Goal: Transaction & Acquisition: Purchase product/service

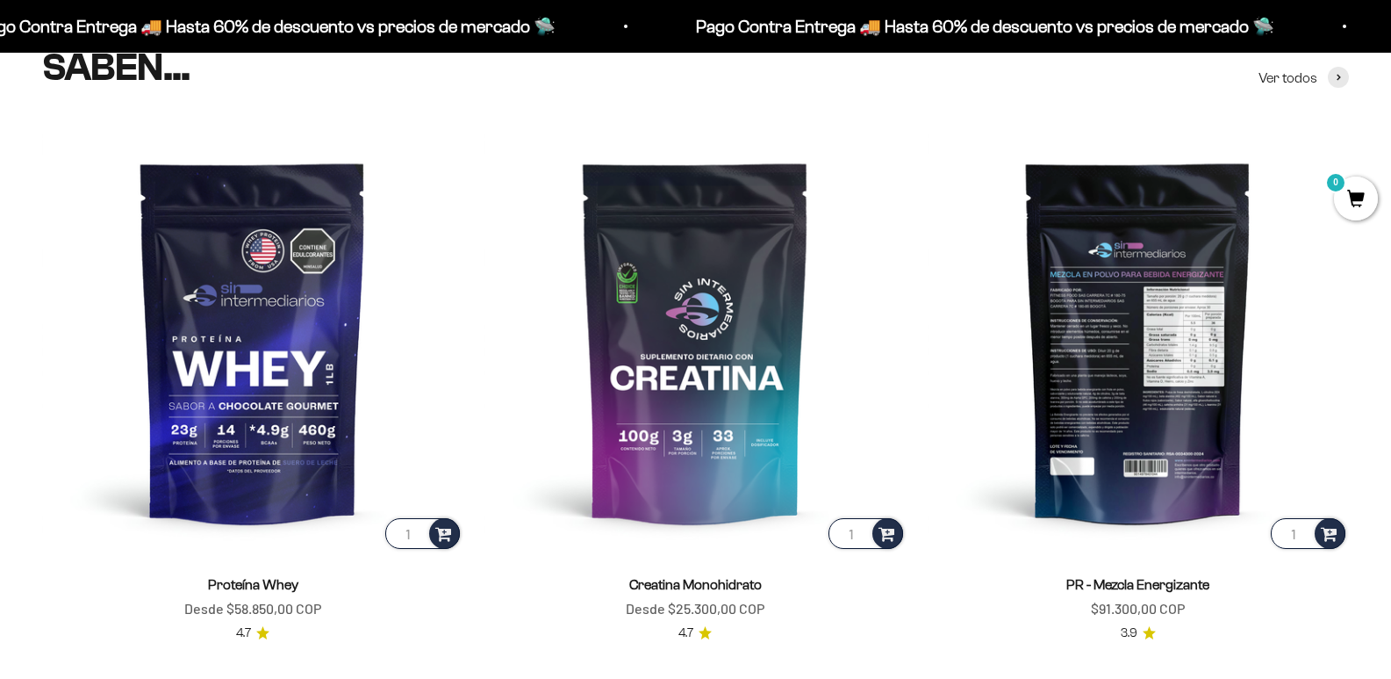
scroll to position [790, 0]
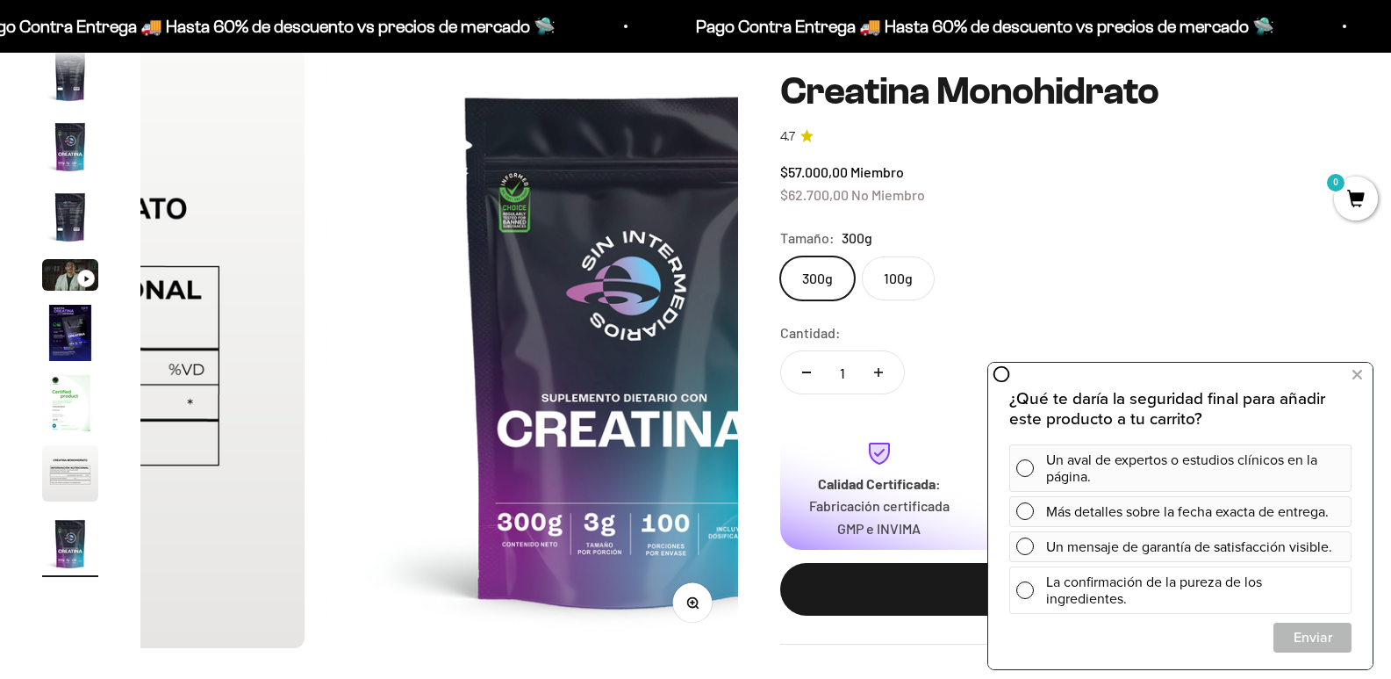
click at [1025, 588] on span at bounding box center [1026, 590] width 18 height 18
click at [1339, 635] on span "Enviar" at bounding box center [1313, 637] width 76 height 31
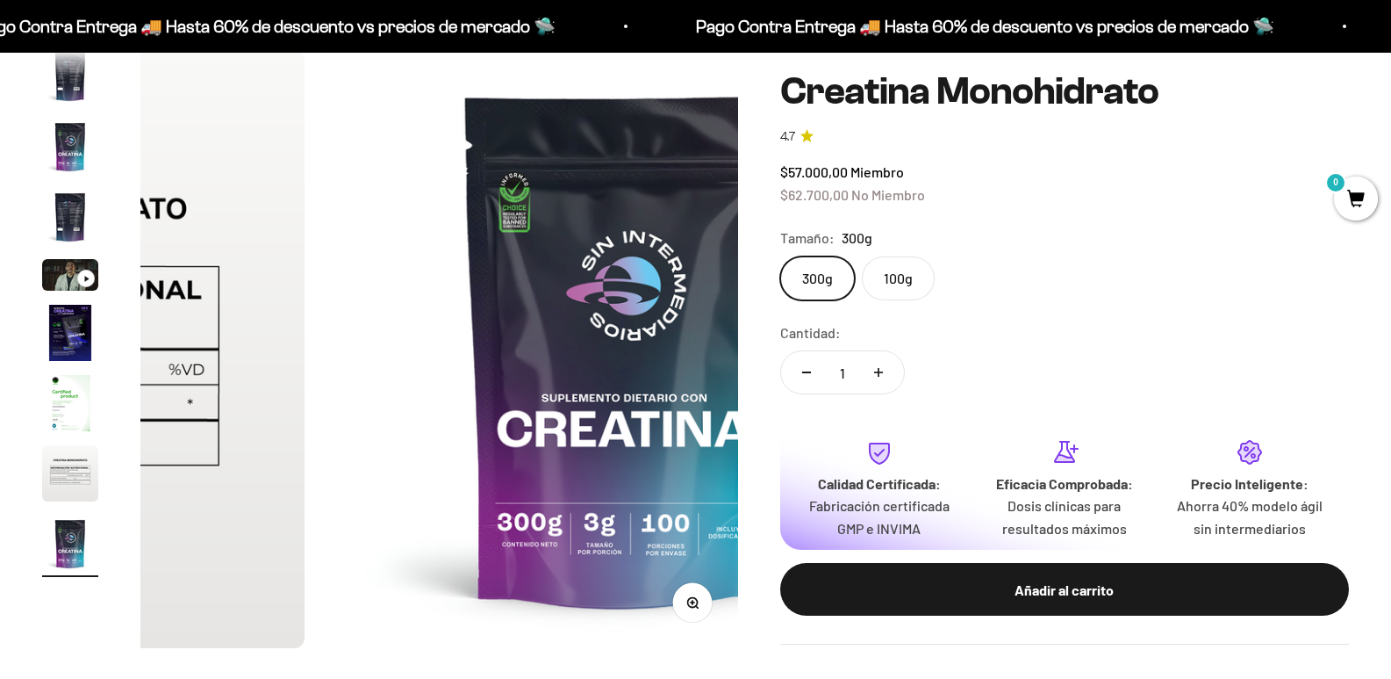
click at [85, 287] on div "Ir al artículo 5" at bounding box center [86, 278] width 18 height 18
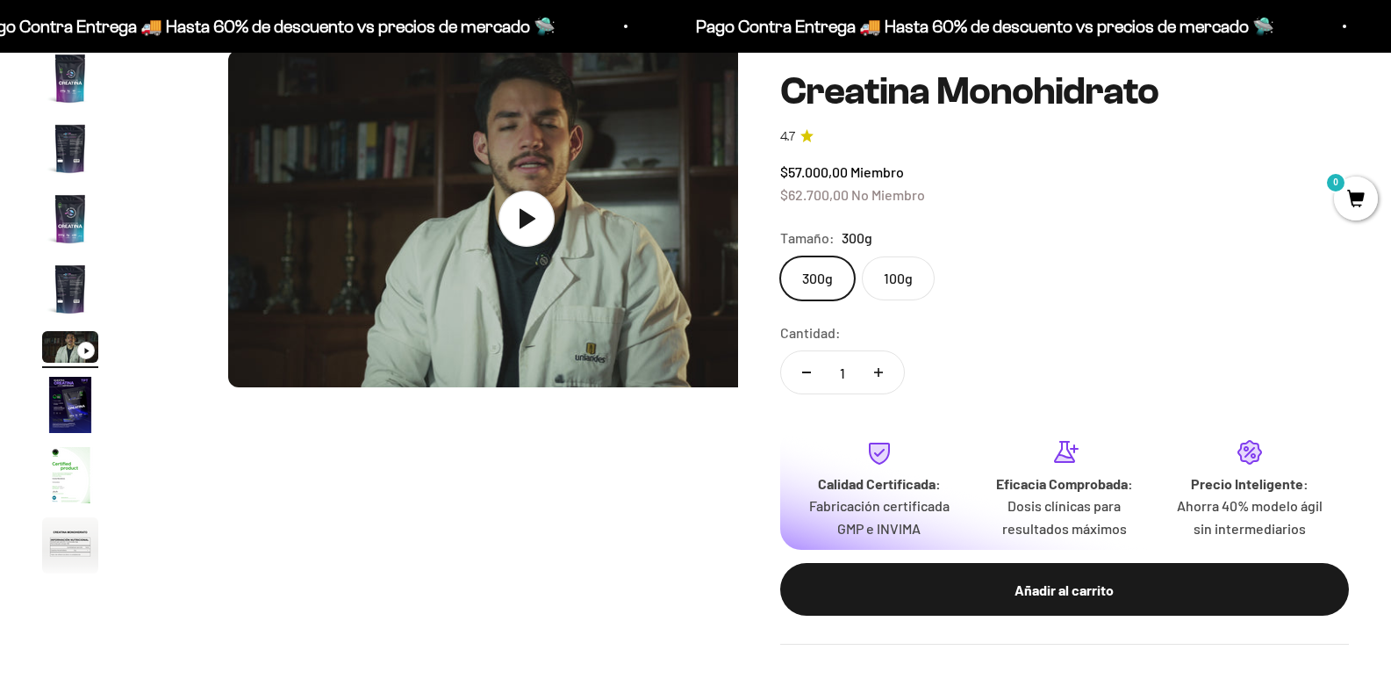
scroll to position [0, 2382]
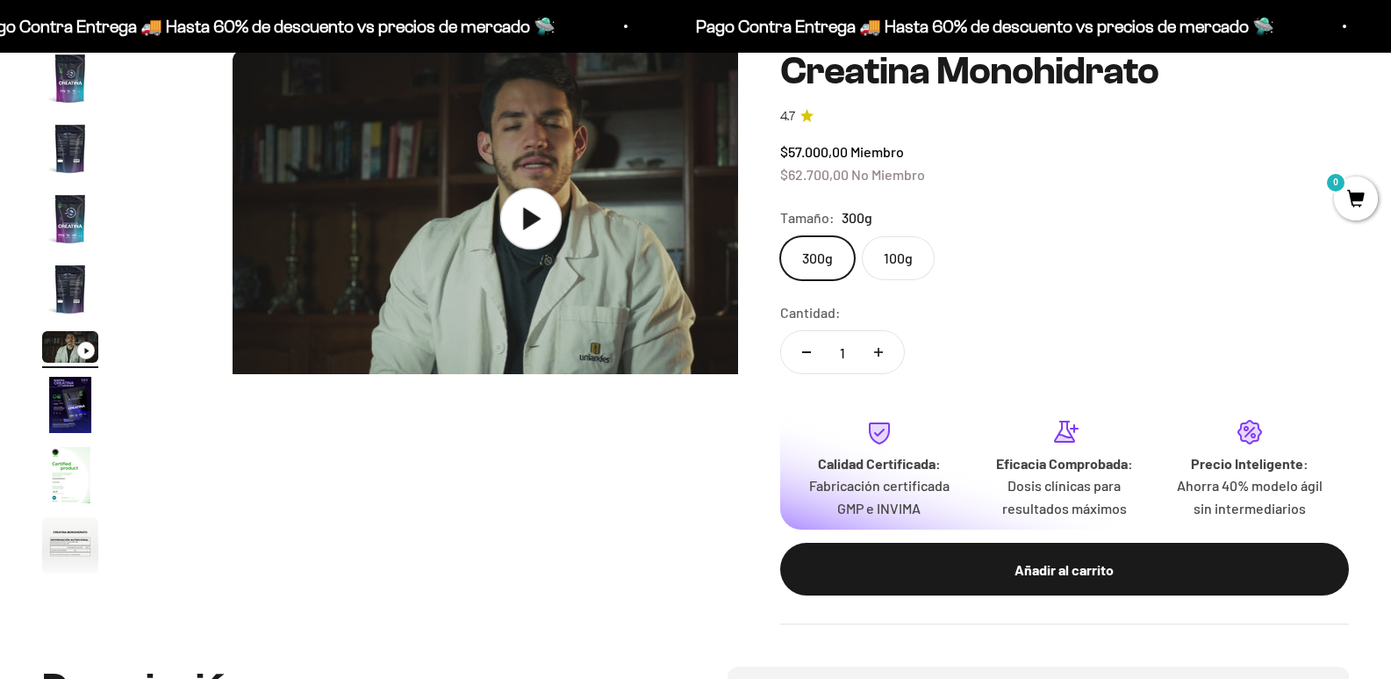
click at [524, 229] on icon at bounding box center [533, 218] width 18 height 22
